Goal: Navigation & Orientation: Find specific page/section

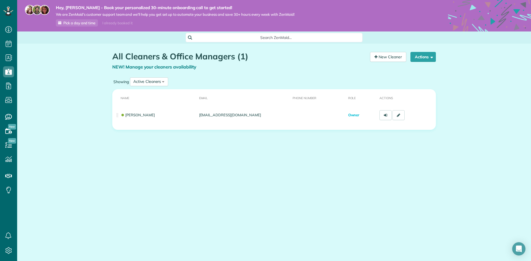
scroll to position [2, 2]
drag, startPoint x: 87, startPoint y: 96, endPoint x: 73, endPoint y: 68, distance: 31.6
click at [73, 68] on div "All Cleaners & Office Managers (1) NEW! Manage your cleaners availability Your …" at bounding box center [274, 107] width 514 height 127
click at [67, 71] on div "All Cleaners & Office Managers (1) NEW! Manage your cleaners availability Your …" at bounding box center [274, 107] width 514 height 127
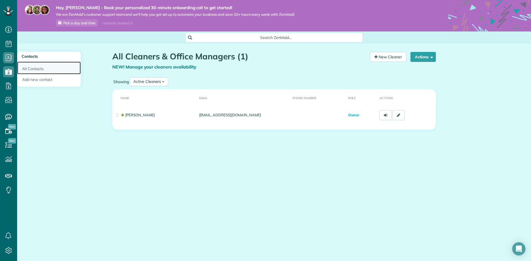
click at [30, 64] on link "All Contacts" at bounding box center [49, 68] width 64 height 13
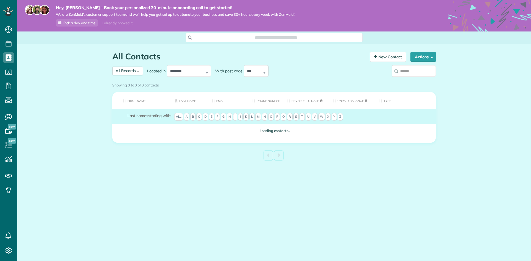
scroll to position [2, 2]
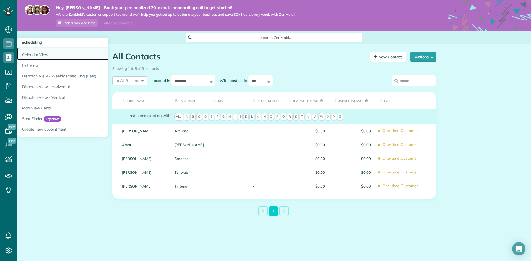
click at [51, 56] on link "Calendar View" at bounding box center [86, 54] width 138 height 13
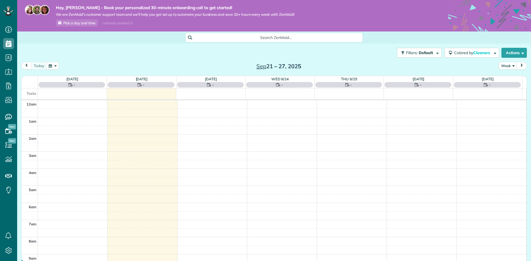
scroll to position [120, 0]
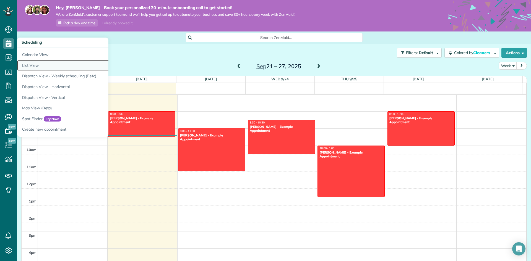
click at [46, 66] on link "List View" at bounding box center [86, 65] width 138 height 11
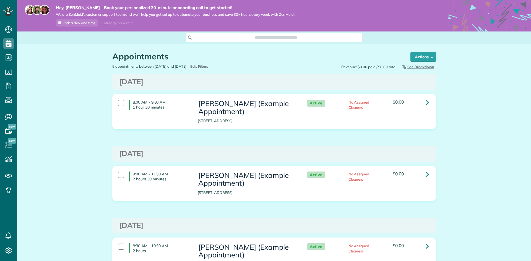
scroll to position [2, 2]
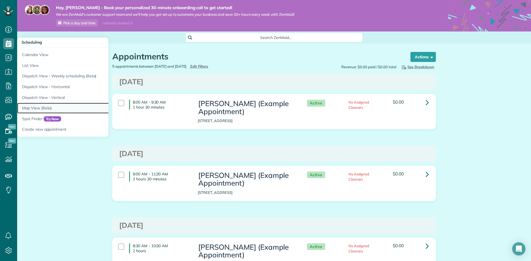
click at [62, 106] on link "Map View (Beta)" at bounding box center [86, 108] width 138 height 11
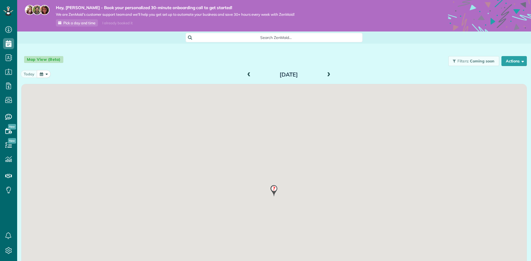
scroll to position [2, 2]
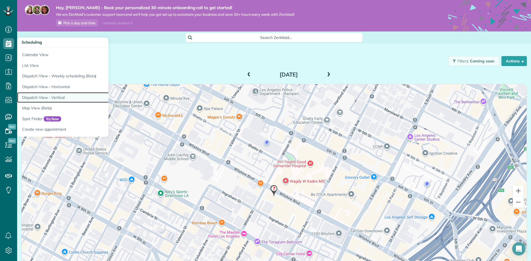
click at [54, 97] on link "Dispatch View - Vertical" at bounding box center [86, 97] width 138 height 11
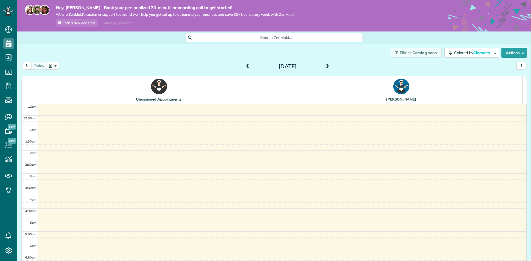
scroll to position [140, 0]
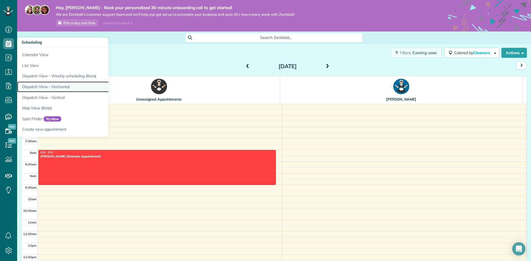
click at [55, 89] on link "Dispatch View - Horizontal" at bounding box center [86, 87] width 138 height 11
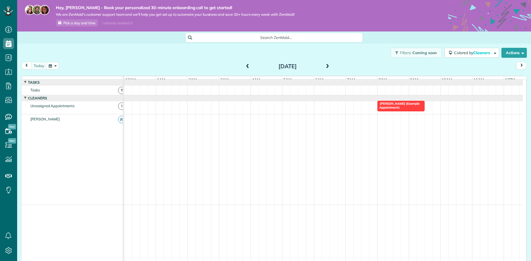
scroll to position [0, 190]
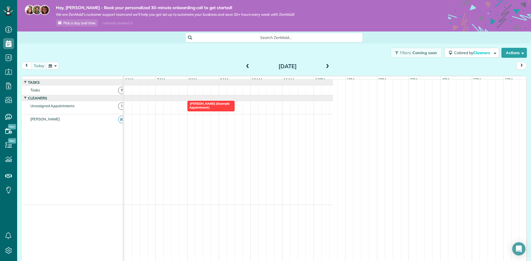
click at [173, 55] on div "Filters: Coming soon Colored by Cleaners Color by Cleaner Color by Team Color b…" at bounding box center [274, 53] width 514 height 18
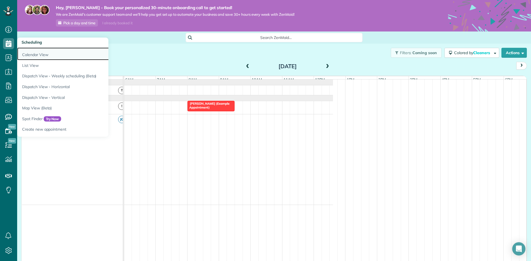
click at [37, 55] on link "Calendar View" at bounding box center [86, 54] width 138 height 13
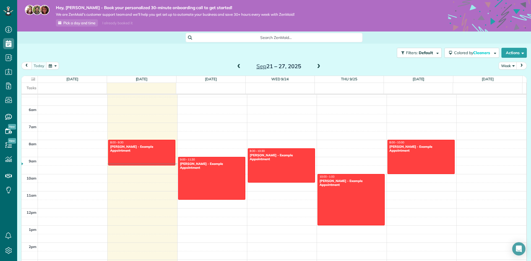
scroll to position [111, 0]
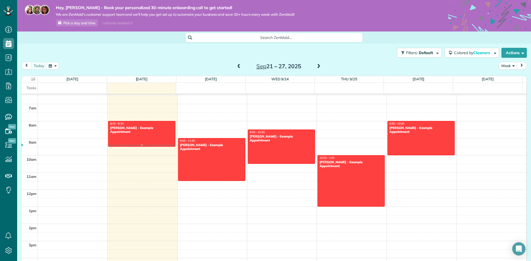
click at [142, 135] on div at bounding box center [141, 133] width 67 height 25
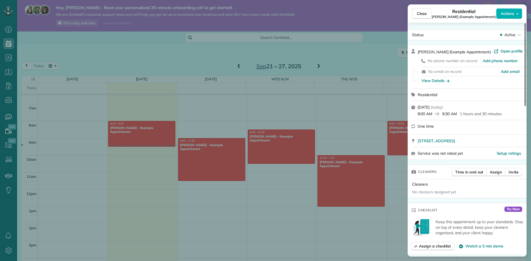
click at [460, 61] on span "No phone number on record" at bounding box center [451, 60] width 49 height 5
click at [455, 72] on span "No email on record" at bounding box center [444, 71] width 33 height 5
click at [439, 96] on div "Residential" at bounding box center [470, 95] width 106 height 6
click at [426, 124] on span "One time" at bounding box center [425, 126] width 16 height 5
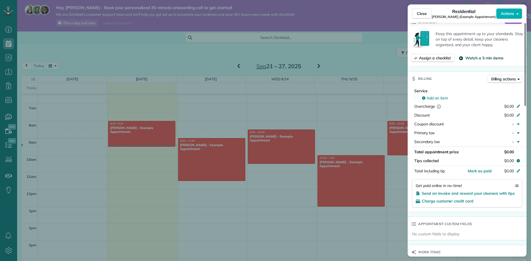
scroll to position [193, 0]
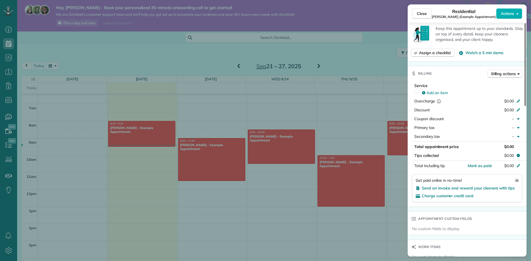
click at [449, 76] on div "Billing Billing actions" at bounding box center [466, 73] width 119 height 14
click at [454, 129] on div "Primary tax" at bounding box center [453, 128] width 78 height 6
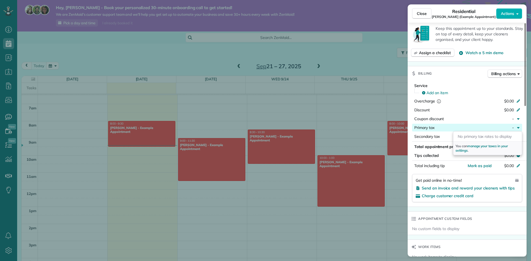
click at [453, 129] on div "Primary tax" at bounding box center [453, 128] width 78 height 6
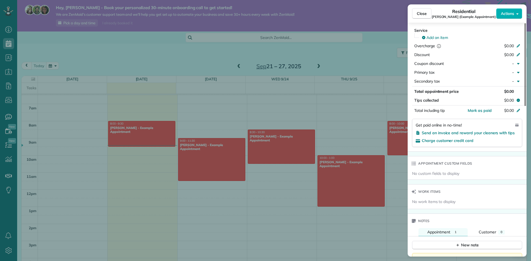
scroll to position [276, 0]
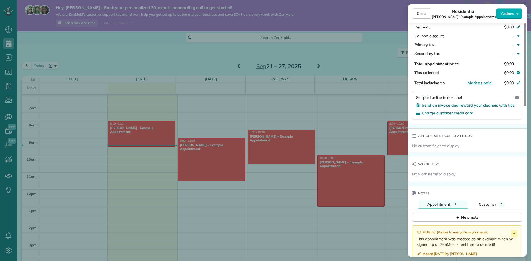
click at [441, 175] on span "No work items to display" at bounding box center [433, 174] width 43 height 6
click at [451, 148] on div "No custom fields to display" at bounding box center [466, 147] width 119 height 9
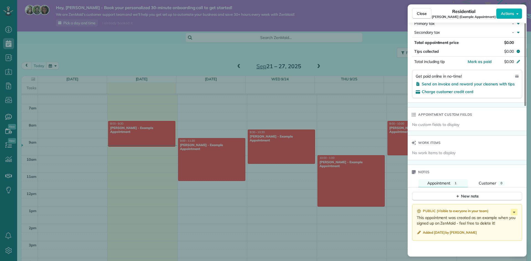
scroll to position [0, 0]
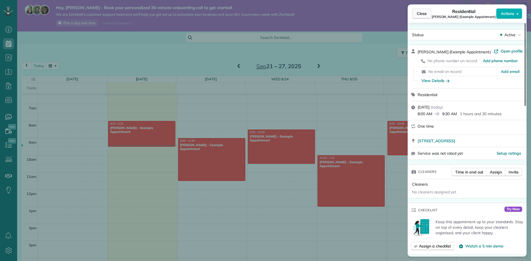
click at [420, 16] on span "Close" at bounding box center [422, 14] width 10 height 6
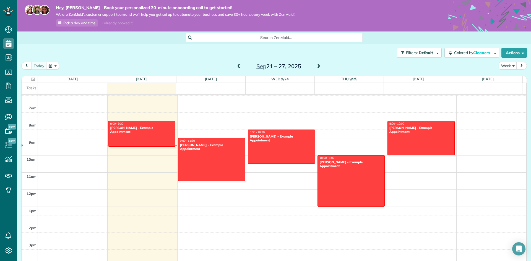
drag, startPoint x: 177, startPoint y: 56, endPoint x: 140, endPoint y: 53, distance: 36.9
click at [138, 54] on div "Filters: Default Colored by Cleaners Color by Cleaner Color by Team Color by St…" at bounding box center [274, 53] width 514 height 18
drag, startPoint x: 167, startPoint y: 48, endPoint x: 116, endPoint y: 45, distance: 50.9
click at [116, 45] on div "Search ZenMaid… Filters: Default Colored by Cleaners Color by Cleaner Color by …" at bounding box center [274, 157] width 514 height 250
drag, startPoint x: 130, startPoint y: 46, endPoint x: 111, endPoint y: 46, distance: 19.3
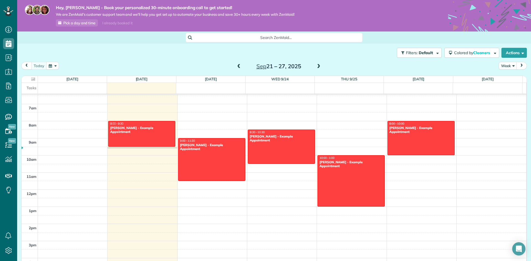
drag, startPoint x: 111, startPoint y: 46, endPoint x: 72, endPoint y: 20, distance: 46.7
click at [98, 51] on div "Filters: Default Colored by Cleaners Color by Cleaner Color by Team Color by St…" at bounding box center [274, 53] width 514 height 18
click at [73, 23] on span "Pick a day and time" at bounding box center [79, 23] width 32 height 4
click at [70, 23] on span "Pick a day and time" at bounding box center [79, 23] width 32 height 4
click at [126, 21] on div "I already booked it" at bounding box center [117, 23] width 37 height 7
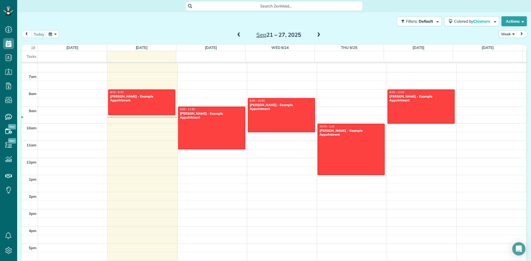
drag, startPoint x: 167, startPoint y: 29, endPoint x: 156, endPoint y: 28, distance: 10.8
drag, startPoint x: 156, startPoint y: 28, endPoint x: 132, endPoint y: 22, distance: 25.0
click at [132, 22] on div "Filters: Default Colored by Cleaners Color by Cleaner Color by Team Color by St…" at bounding box center [274, 21] width 514 height 18
click at [465, 23] on span "Colored by Cleaners" at bounding box center [473, 21] width 38 height 5
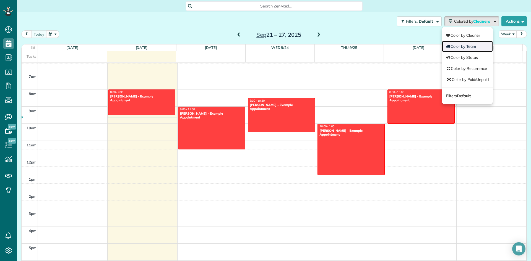
click at [464, 48] on link "Color by Team" at bounding box center [467, 46] width 51 height 11
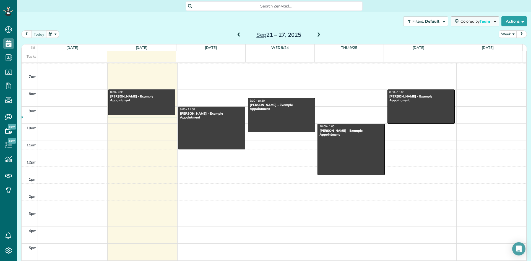
click at [464, 24] on button "Colored by Team" at bounding box center [475, 21] width 48 height 10
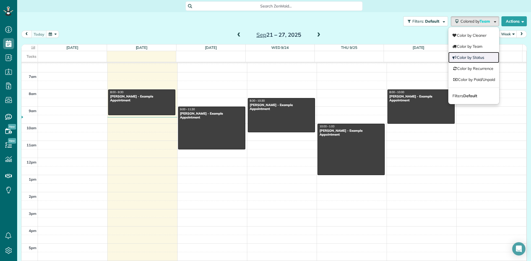
click at [467, 60] on link "Color by Status" at bounding box center [473, 57] width 51 height 11
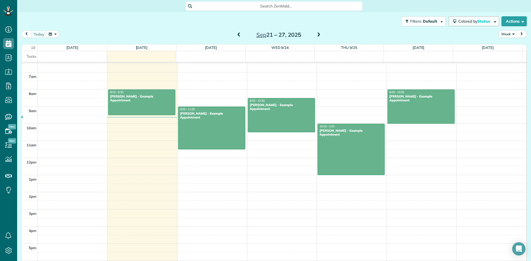
click at [464, 23] on span "Colored by Status" at bounding box center [475, 21] width 34 height 5
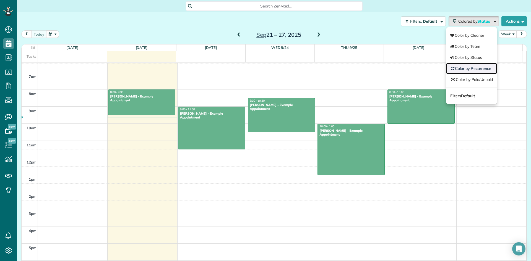
click at [463, 70] on link "Color by Recurrence" at bounding box center [471, 68] width 51 height 11
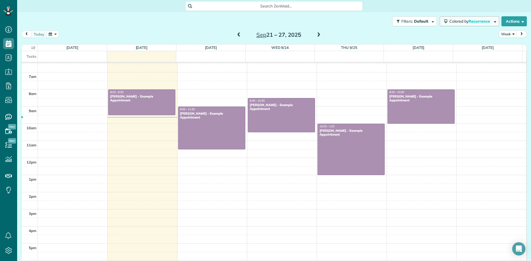
click at [464, 22] on span "Colored by Recurrence" at bounding box center [470, 21] width 43 height 5
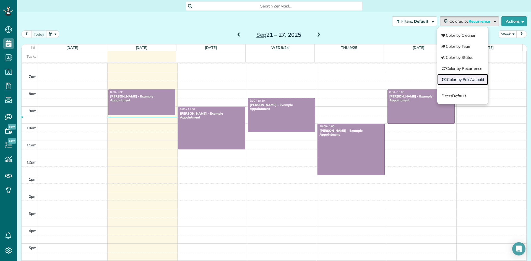
click at [460, 79] on link "Color by Paid/Unpaid" at bounding box center [462, 79] width 51 height 11
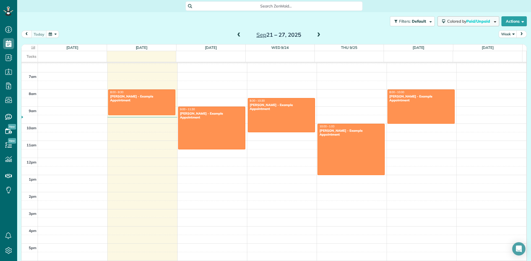
click at [462, 25] on button "Colored by Paid/Unpaid" at bounding box center [468, 21] width 62 height 10
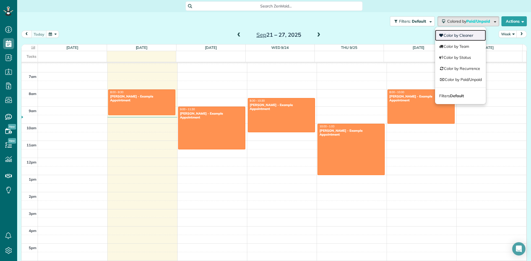
click at [459, 38] on link "Color by Cleaner" at bounding box center [460, 35] width 51 height 11
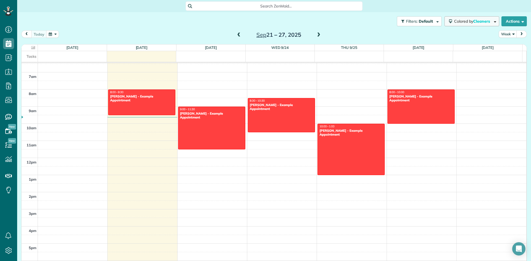
click at [454, 22] on span "Colored by Cleaners" at bounding box center [473, 21] width 38 height 5
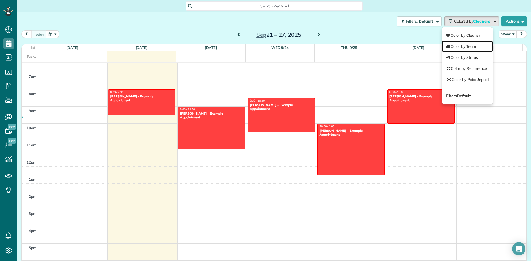
drag, startPoint x: 454, startPoint y: 46, endPoint x: 455, endPoint y: 38, distance: 8.1
click at [454, 45] on link "Color by Team" at bounding box center [467, 46] width 51 height 11
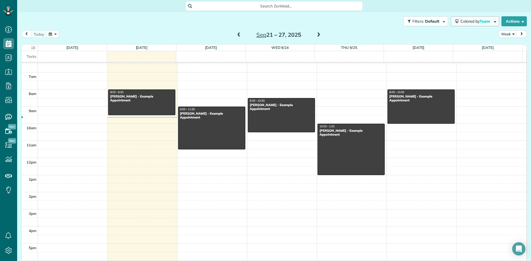
click at [464, 22] on span "Colored by Team" at bounding box center [476, 21] width 32 height 5
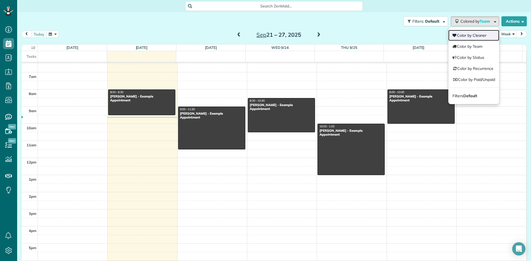
click at [462, 36] on link "Color by Cleaner" at bounding box center [473, 35] width 51 height 11
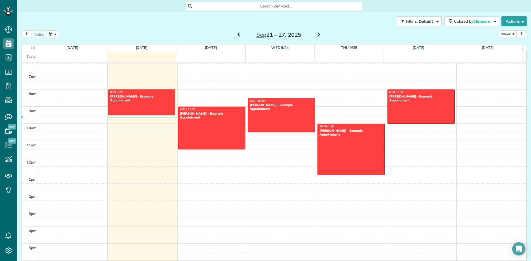
drag, startPoint x: 394, startPoint y: 28, endPoint x: 347, endPoint y: 29, distance: 46.4
drag, startPoint x: 347, startPoint y: 29, endPoint x: 427, endPoint y: 23, distance: 80.4
click at [353, 29] on div "Filters: Default Colored by Cleaners Color by Cleaner Color by Team Color by St…" at bounding box center [274, 21] width 514 height 18
click at [426, 23] on span "Default" at bounding box center [425, 21] width 15 height 5
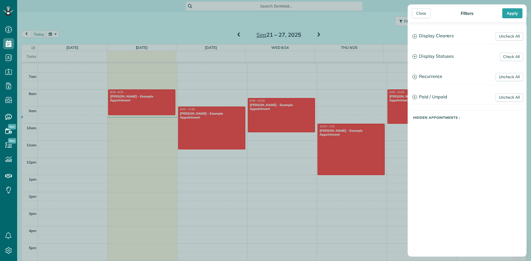
click at [324, 28] on div "Close Filters Apply Uncheck All Display Cleaners Jahir Gonzalez No Cleaners Ass…" at bounding box center [265, 130] width 531 height 261
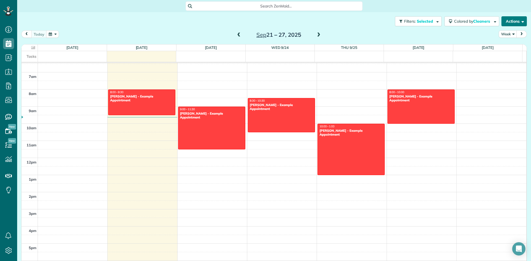
click at [519, 22] on button "Actions" at bounding box center [513, 21] width 25 height 10
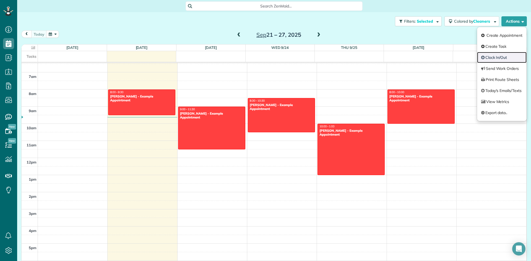
click at [500, 58] on link "Clock In/Out" at bounding box center [501, 57] width 49 height 11
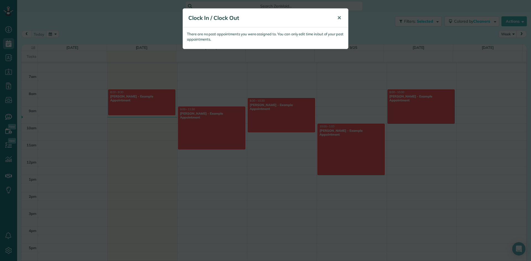
click at [341, 13] on button "✕" at bounding box center [339, 17] width 12 height 13
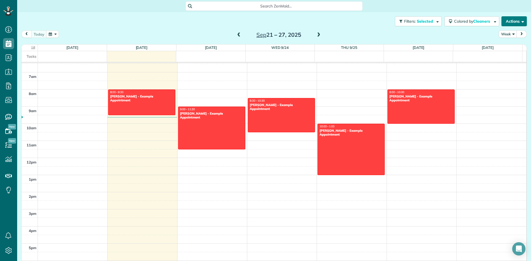
click at [514, 19] on button "Actions" at bounding box center [513, 21] width 25 height 10
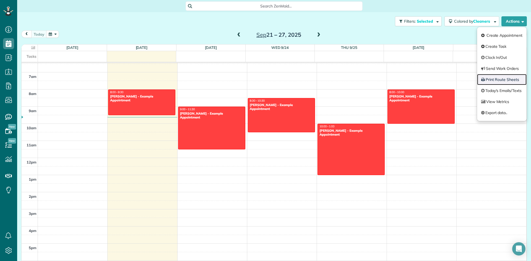
click at [503, 84] on link "Print Route Sheets" at bounding box center [501, 79] width 49 height 11
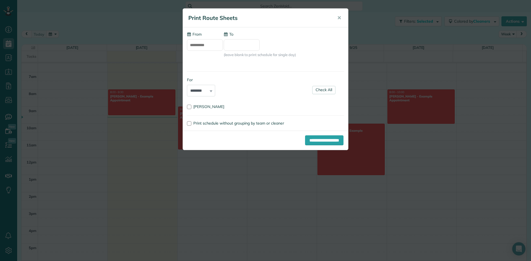
type input "**********"
click at [195, 83] on label "For" at bounding box center [201, 80] width 28 height 6
click at [195, 85] on select "******** *****" at bounding box center [201, 91] width 28 height 12
drag, startPoint x: 201, startPoint y: 91, endPoint x: 205, endPoint y: 93, distance: 4.6
click at [202, 91] on select "******** *****" at bounding box center [201, 91] width 28 height 12
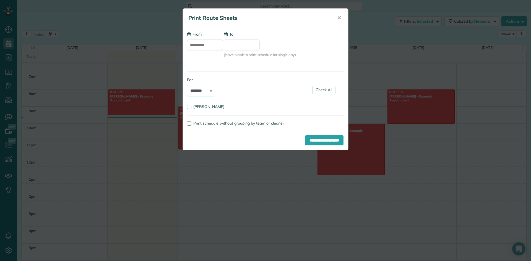
click at [206, 88] on select "******** *****" at bounding box center [201, 91] width 28 height 12
click at [340, 20] on span "✕" at bounding box center [339, 18] width 4 height 6
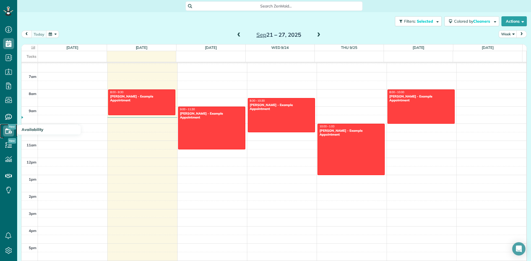
click at [10, 131] on use at bounding box center [8, 131] width 7 height 6
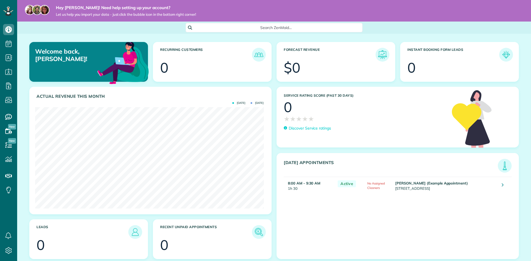
scroll to position [101, 228]
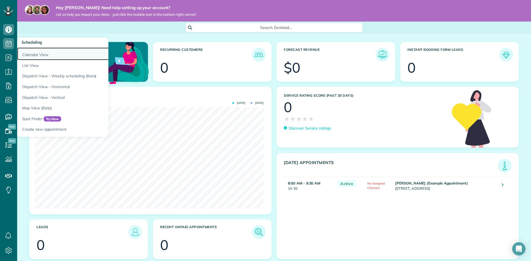
click at [29, 53] on link "Calendar View" at bounding box center [86, 54] width 138 height 13
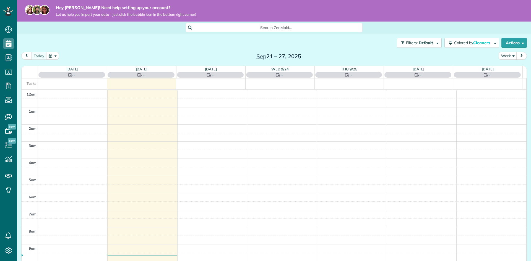
scroll to position [120, 0]
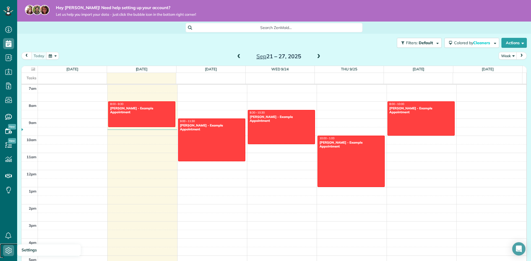
click at [9, 250] on icon at bounding box center [8, 250] width 11 height 11
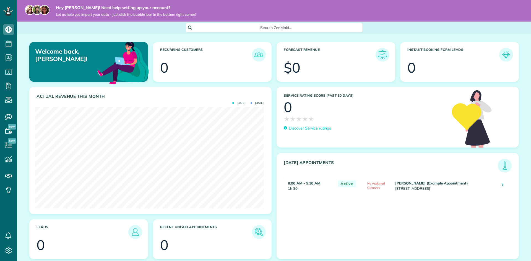
scroll to position [101, 228]
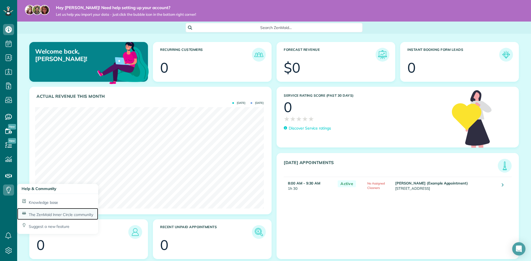
click at [57, 212] on span "The ZenMaid Inner Circle community" at bounding box center [61, 214] width 64 height 5
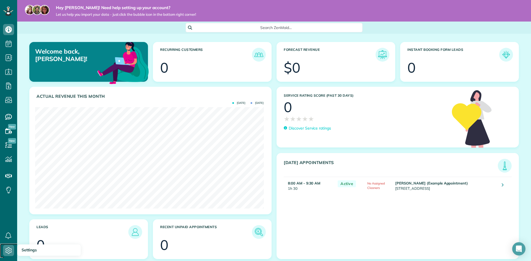
click at [6, 250] on use at bounding box center [9, 250] width 6 height 7
drag, startPoint x: 399, startPoint y: 17, endPoint x: 383, endPoint y: 15, distance: 16.1
click at [383, 15] on div "Hey [PERSON_NAME]! Need help setting up your account? Let us help you import yo…" at bounding box center [274, 11] width 514 height 22
